Goal: Task Accomplishment & Management: Manage account settings

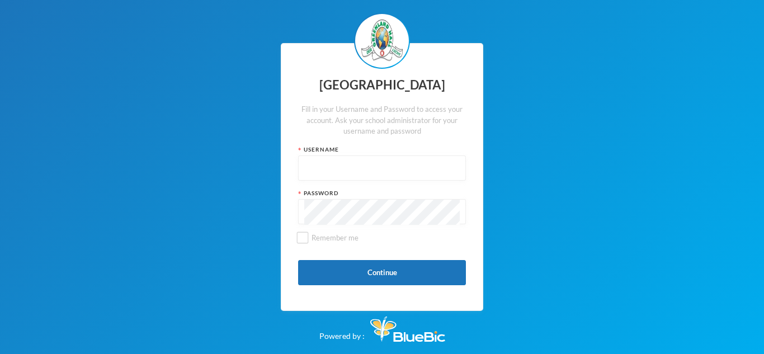
click at [299, 164] on div at bounding box center [382, 168] width 168 height 25
click at [302, 167] on div at bounding box center [382, 168] width 168 height 25
click at [301, 162] on div at bounding box center [382, 168] width 168 height 25
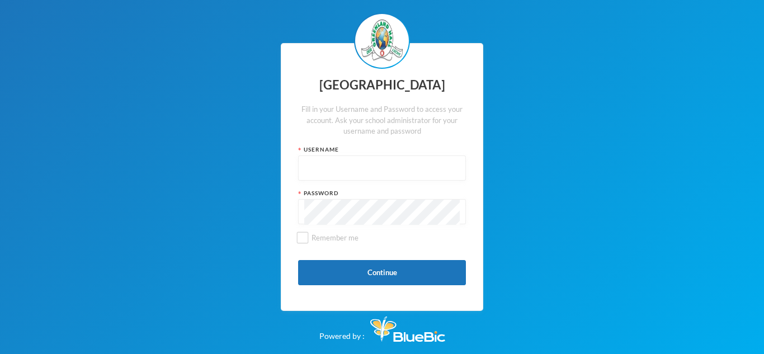
click at [301, 161] on div at bounding box center [382, 168] width 168 height 25
click at [300, 158] on div at bounding box center [382, 168] width 168 height 25
click at [302, 163] on div at bounding box center [382, 168] width 168 height 25
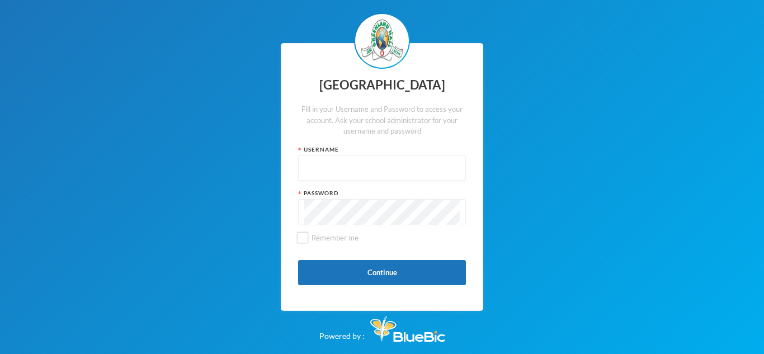
click at [308, 167] on input "text" at bounding box center [382, 168] width 156 height 25
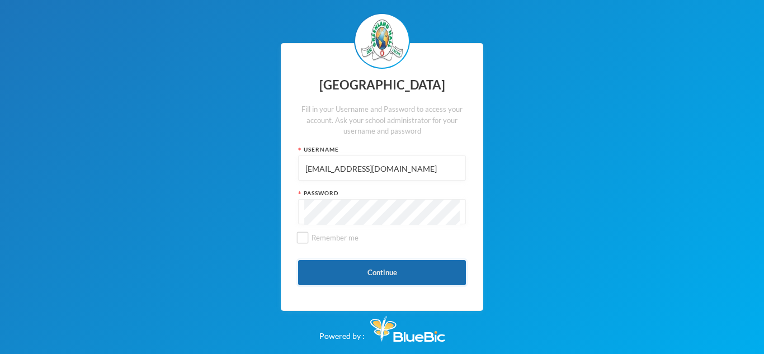
click at [378, 264] on button "Continue" at bounding box center [382, 272] width 168 height 25
click at [424, 171] on input "[EMAIL_ADDRESS][DOMAIN_NAME]" at bounding box center [382, 168] width 156 height 25
click at [359, 168] on input "[EMAIL_ADDRESS][DOMAIN_NAME]" at bounding box center [382, 168] width 156 height 25
click at [378, 167] on input "o@[DOMAIN_NAME]" at bounding box center [382, 168] width 156 height 25
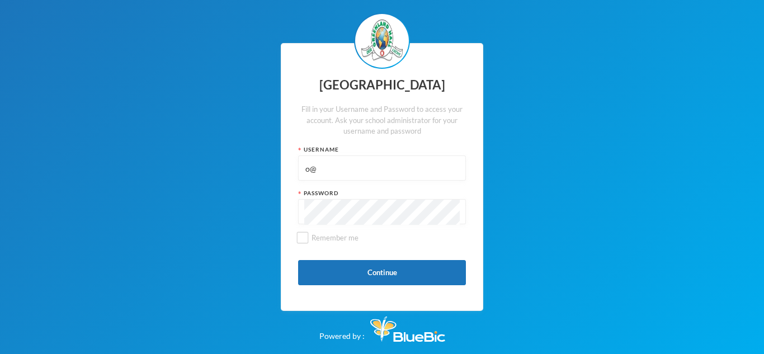
type input "o"
type input "glh25cs32"
click at [390, 272] on button "Continue" at bounding box center [382, 272] width 168 height 25
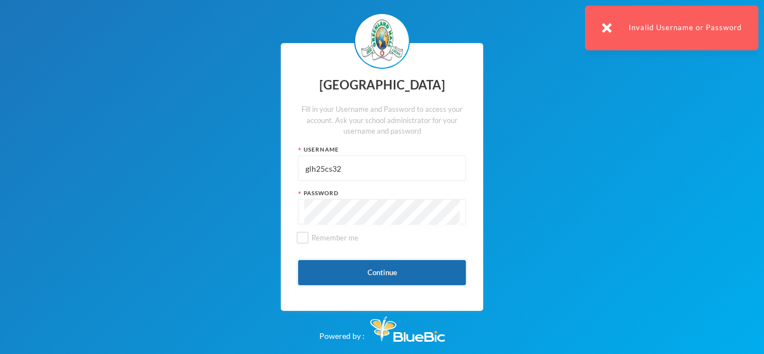
click at [390, 272] on button "Continue" at bounding box center [382, 272] width 168 height 25
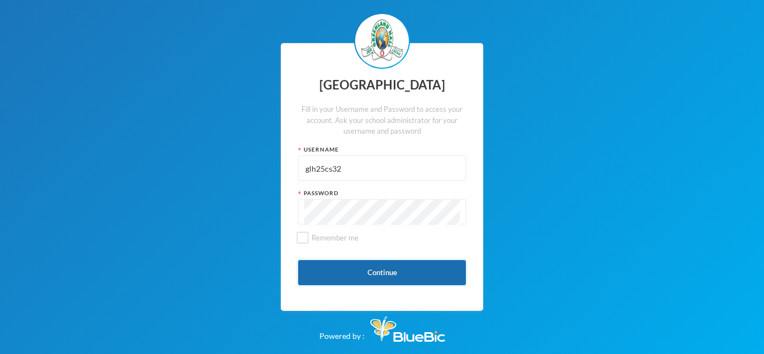
click at [373, 269] on button "Continue" at bounding box center [382, 272] width 168 height 25
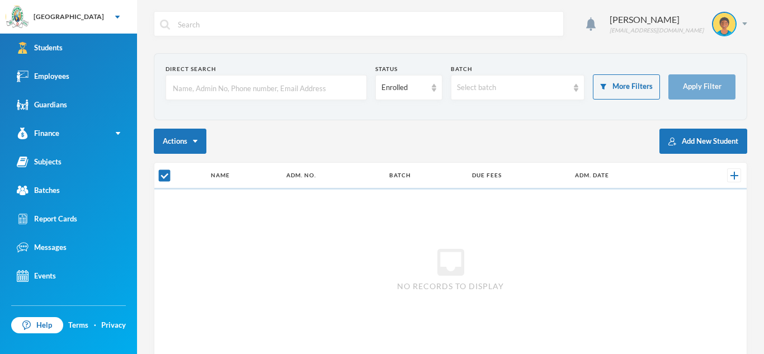
checkbox input "false"
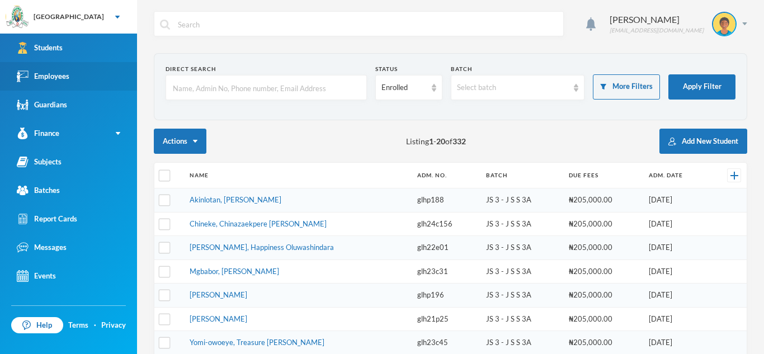
click at [78, 83] on link "Employees" at bounding box center [68, 76] width 137 height 29
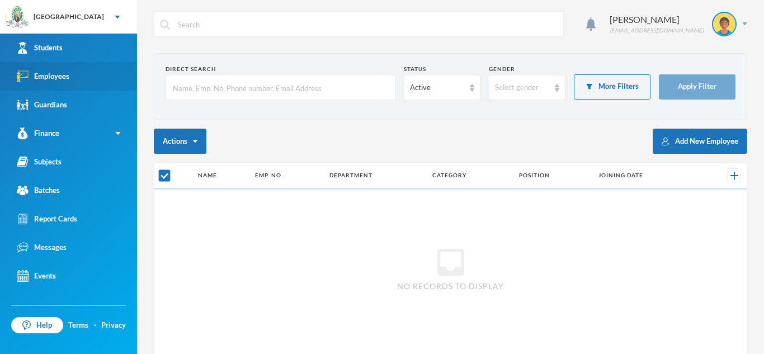
checkbox input "false"
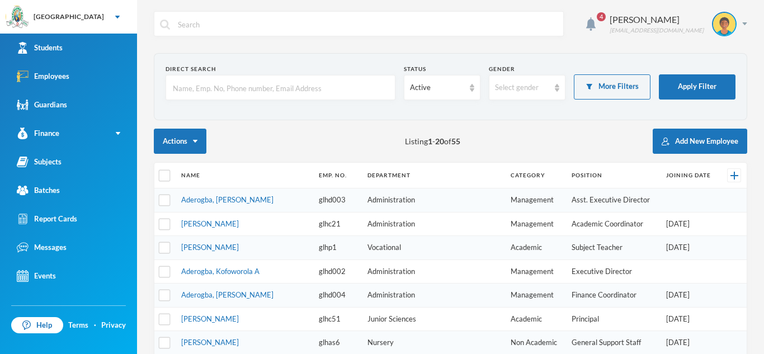
click at [156, 44] on div "4 [PERSON_NAME] [EMAIL_ADDRESS][DOMAIN_NAME] Direct Search Status Active Gender…" at bounding box center [450, 177] width 627 height 354
click at [472, 92] on div "Active" at bounding box center [442, 87] width 77 height 25
click at [448, 111] on li "Active" at bounding box center [442, 114] width 77 height 18
click at [703, 140] on button "Add New Employee" at bounding box center [700, 141] width 95 height 25
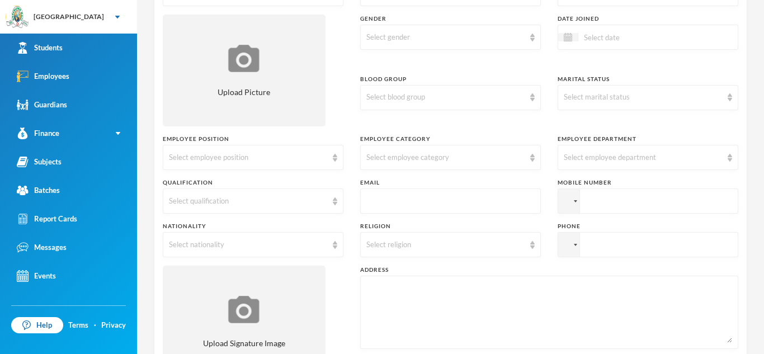
scroll to position [163, 0]
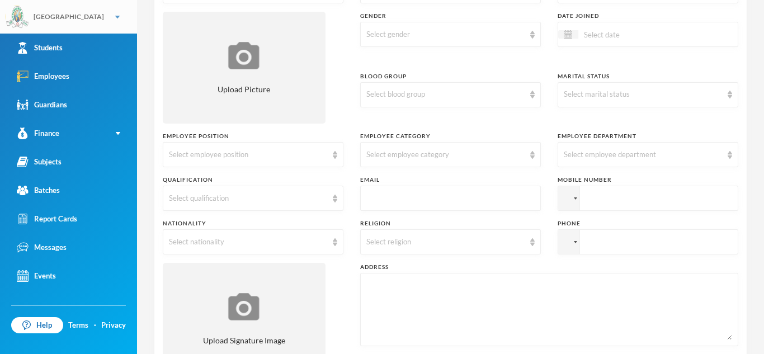
click at [95, 10] on div "[GEOGRAPHIC_DATA]" at bounding box center [68, 17] width 137 height 34
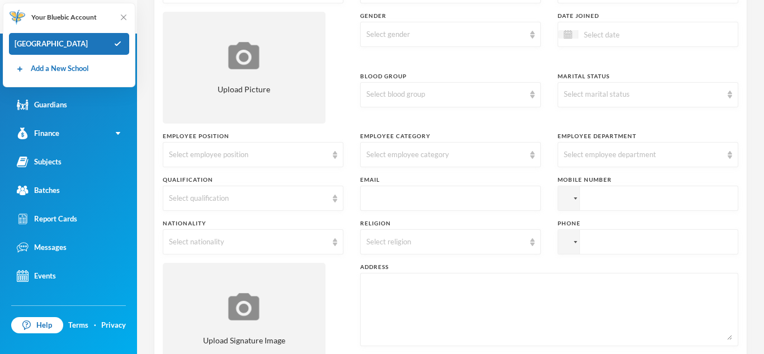
click at [95, 10] on div "Your Bluebic Account" at bounding box center [53, 17] width 88 height 17
click at [121, 13] on img at bounding box center [123, 17] width 11 height 11
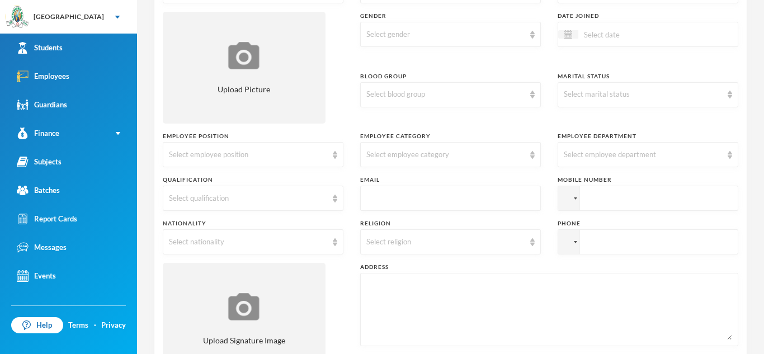
scroll to position [0, 0]
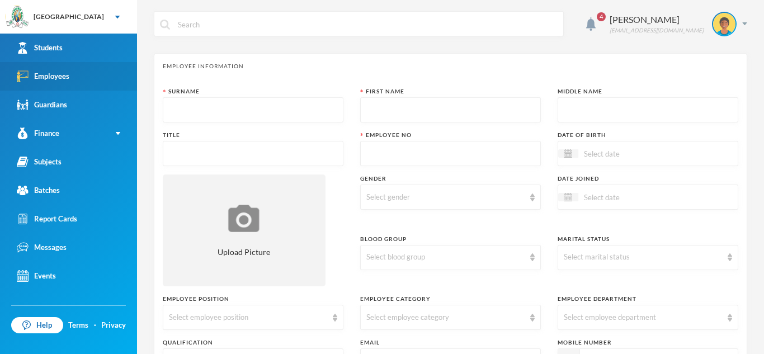
click at [76, 78] on link "Employees" at bounding box center [68, 76] width 137 height 29
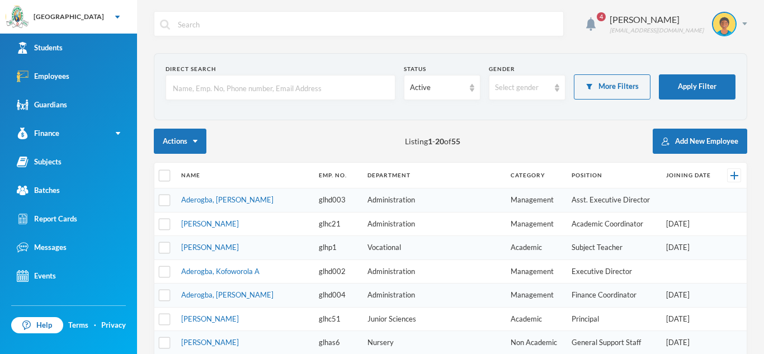
click at [177, 88] on input "text" at bounding box center [281, 88] width 218 height 25
click at [179, 88] on input "[PERSON_NAME]" at bounding box center [281, 88] width 218 height 25
click at [190, 89] on input "[PERSON_NAME]" at bounding box center [281, 88] width 218 height 25
type input "[PERSON_NAME]"
click at [693, 78] on button "Apply Filter" at bounding box center [697, 86] width 77 height 25
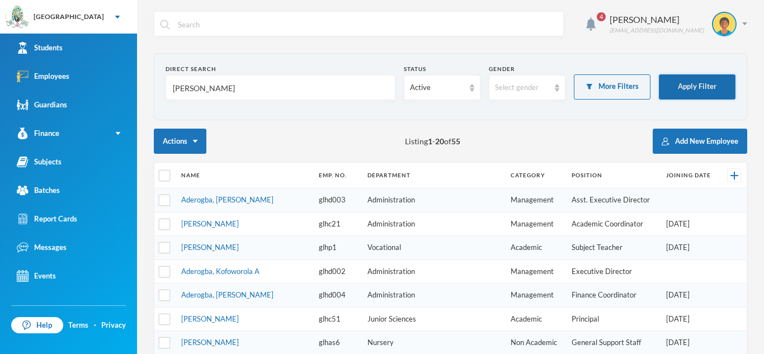
click at [721, 90] on button "Apply Filter" at bounding box center [697, 86] width 77 height 25
